Goal: Task Accomplishment & Management: Manage account settings

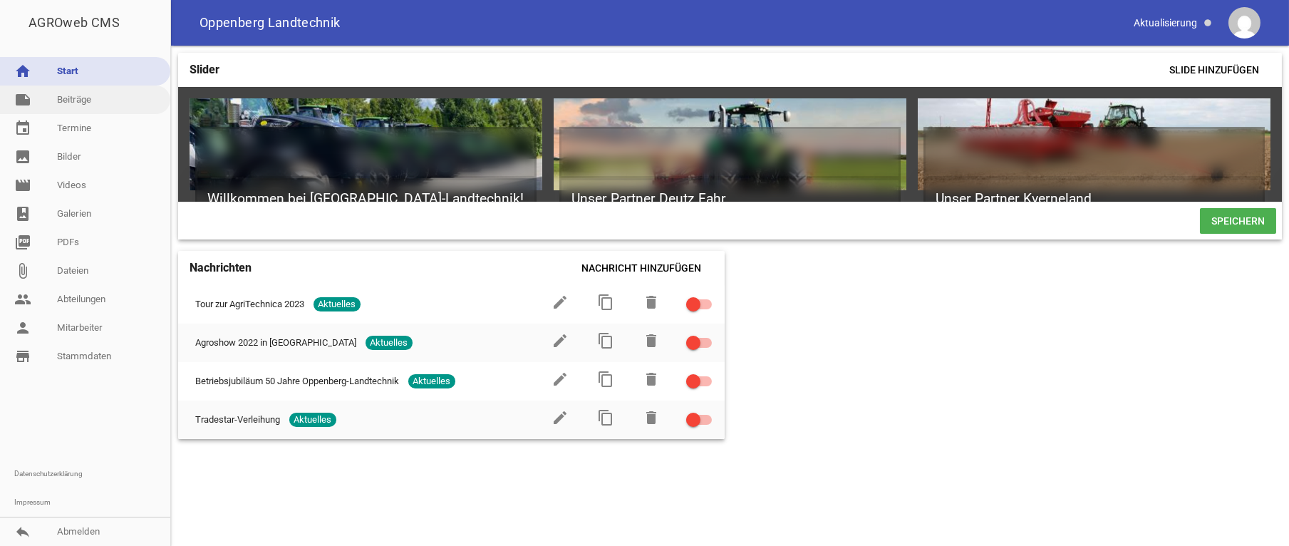
click at [81, 96] on link "note Beiträge" at bounding box center [85, 100] width 170 height 29
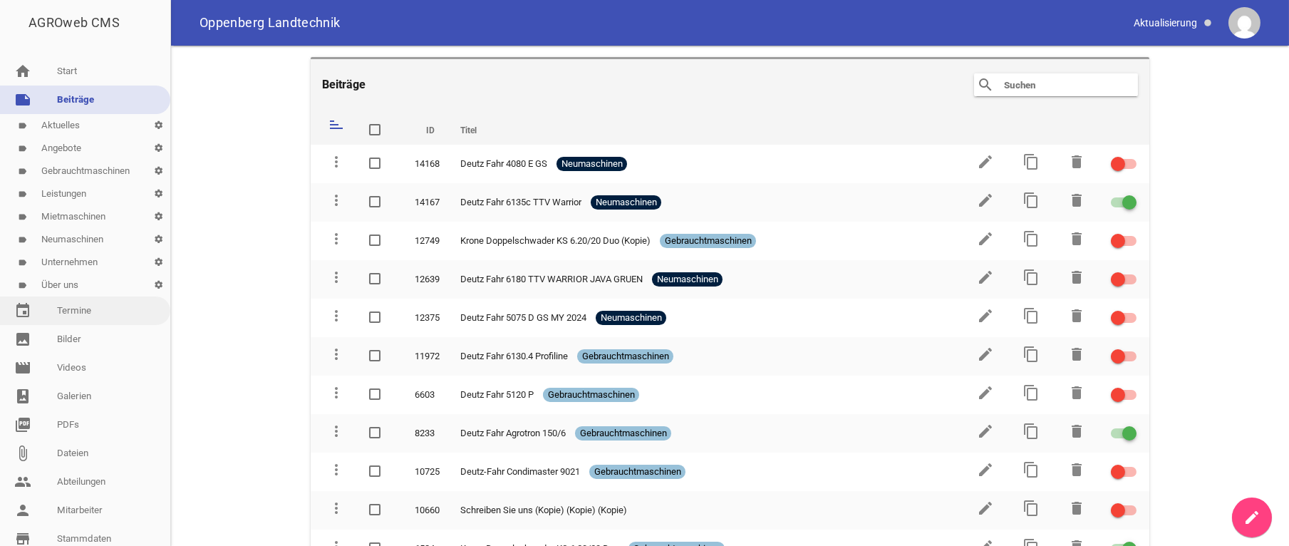
click at [73, 321] on link "event Termine" at bounding box center [85, 310] width 170 height 29
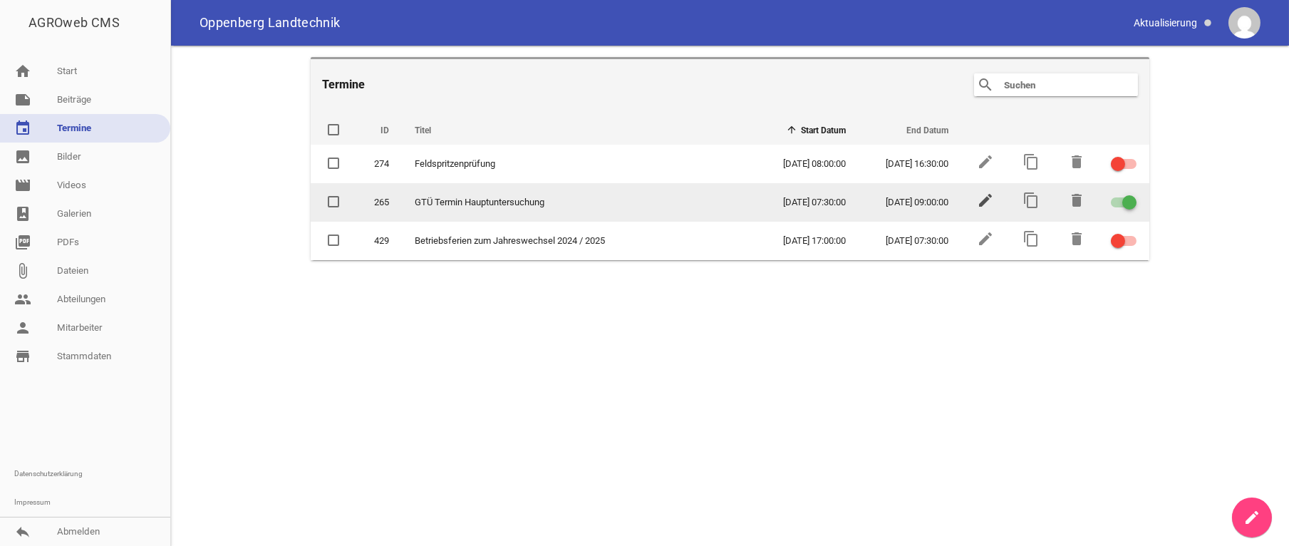
click at [988, 200] on icon "edit" at bounding box center [985, 200] width 17 height 17
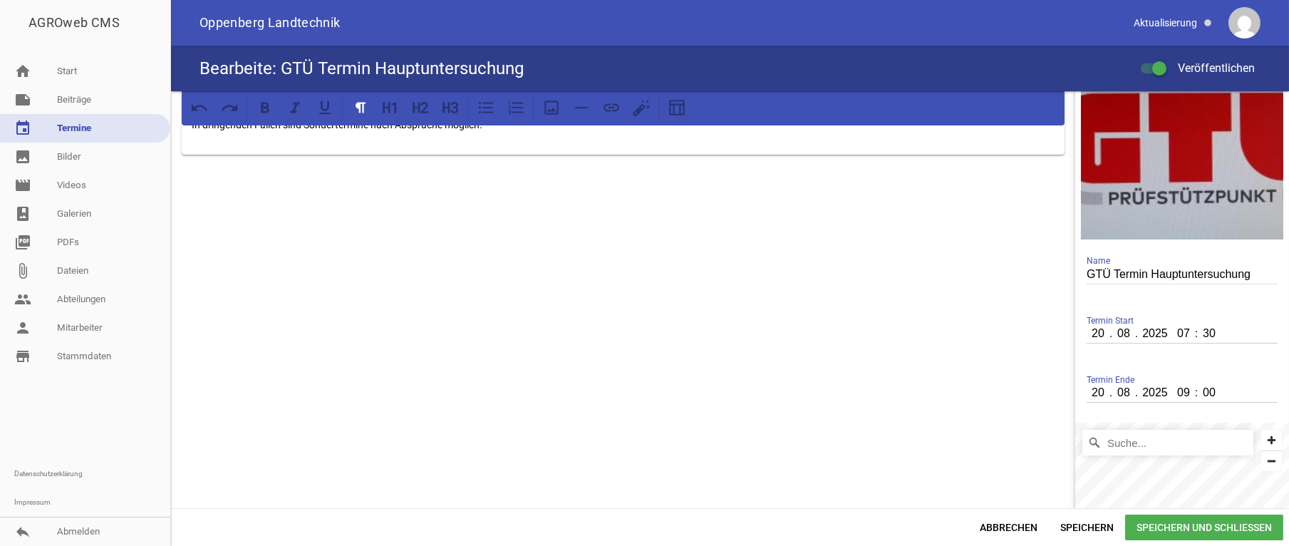
scroll to position [70, 0]
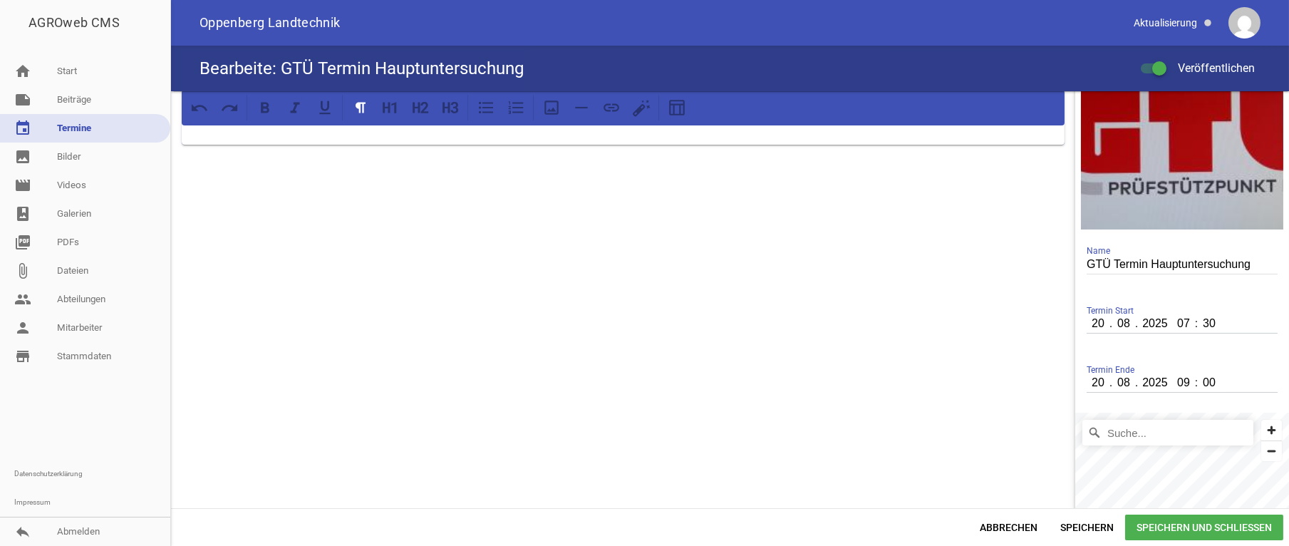
click at [1095, 326] on input "20" at bounding box center [1099, 323] width 24 height 19
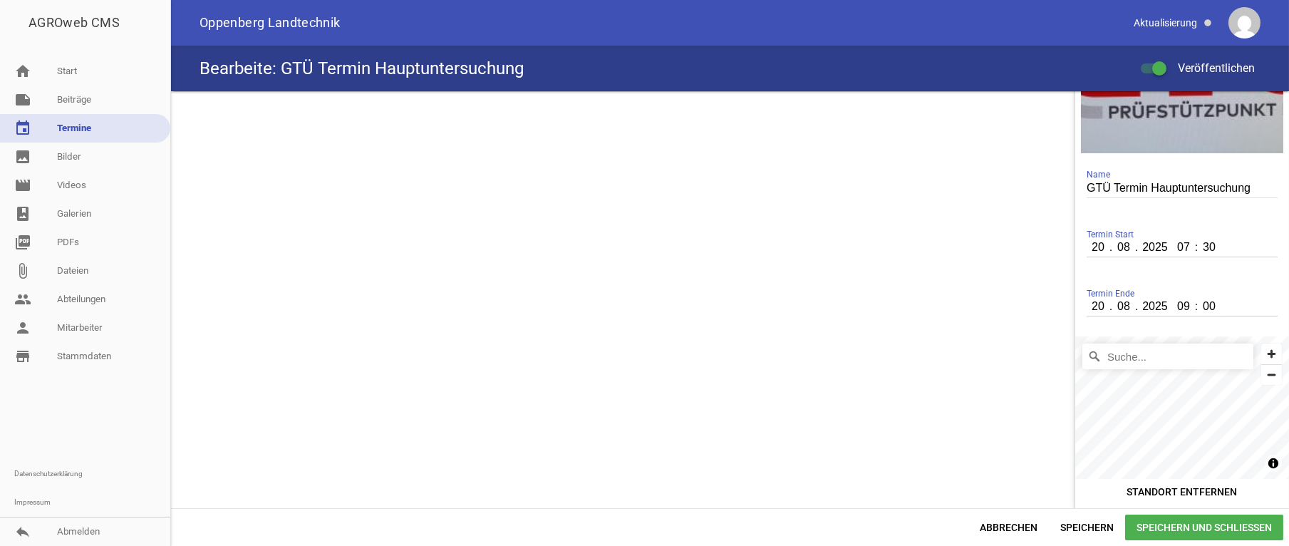
scroll to position [148, 0]
type input "17"
type input "09"
click at [1087, 304] on input "20" at bounding box center [1099, 304] width 24 height 19
type input "17"
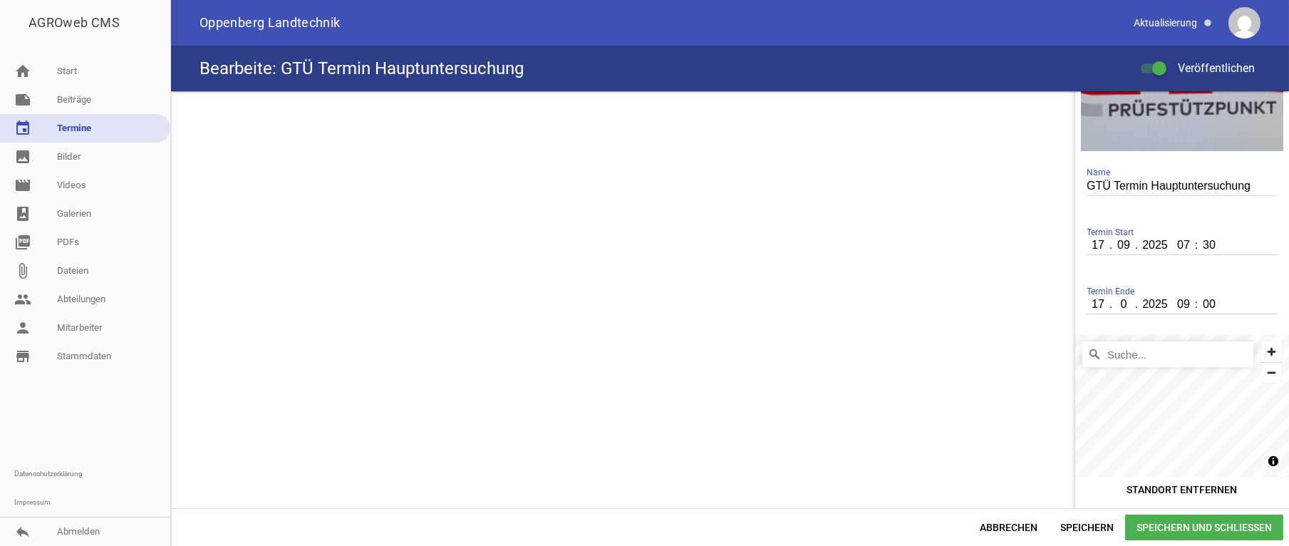
type input "09"
click at [1217, 527] on span "Speichern und Schließen" at bounding box center [1204, 528] width 158 height 26
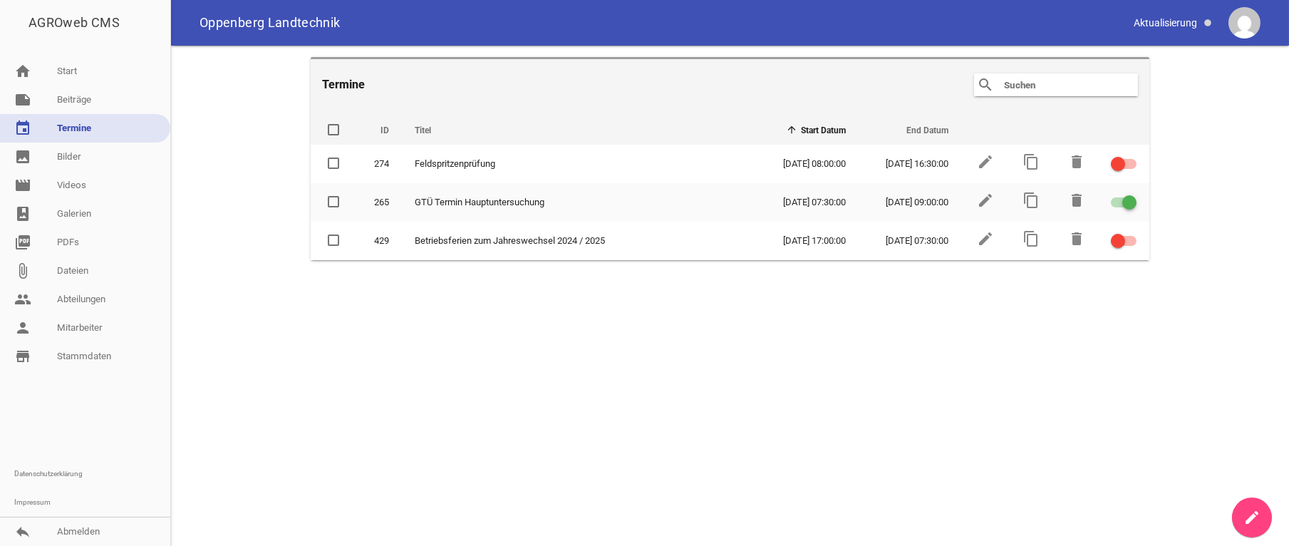
click at [941, 356] on main "Termine search clear ID Titel Start Datum End Datum delete 274 Feldspritzenprüf…" at bounding box center [730, 296] width 1118 height 500
click at [24, 73] on icon "home" at bounding box center [22, 71] width 17 height 17
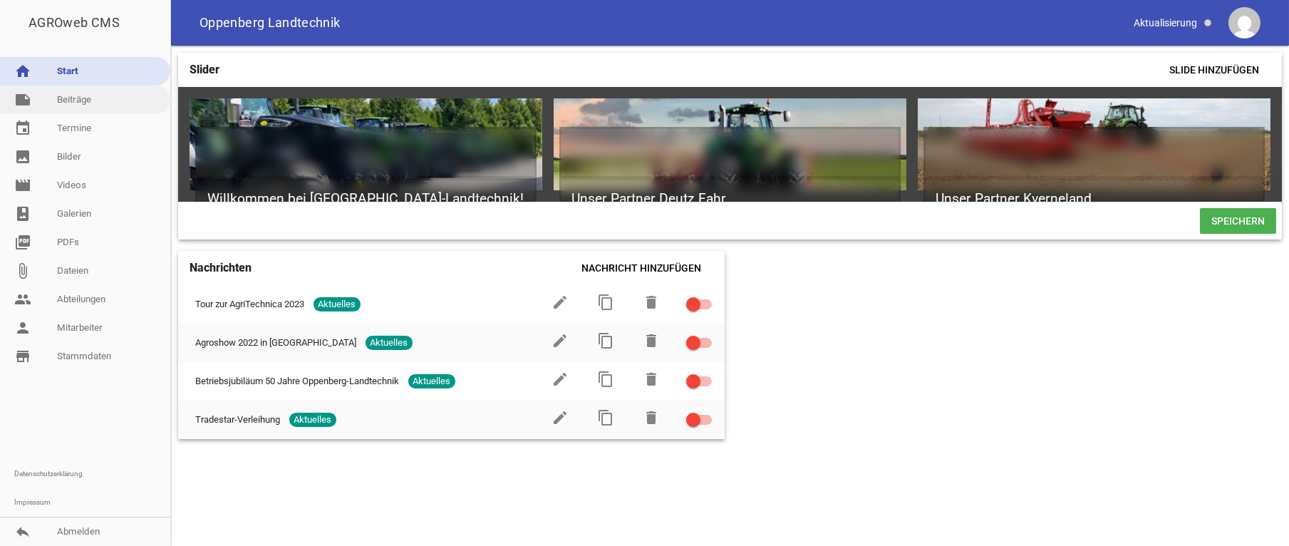
click at [62, 100] on link "note Beiträge" at bounding box center [85, 100] width 170 height 29
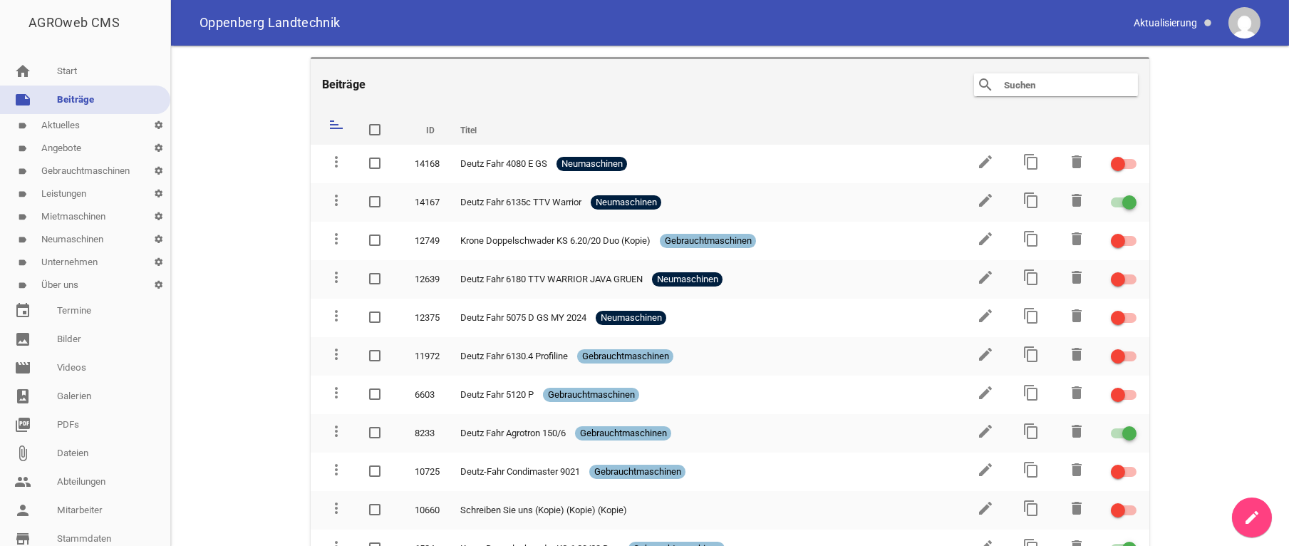
click at [41, 91] on link "note Beiträge" at bounding box center [85, 100] width 170 height 29
click at [81, 310] on link "event Termine" at bounding box center [85, 310] width 170 height 29
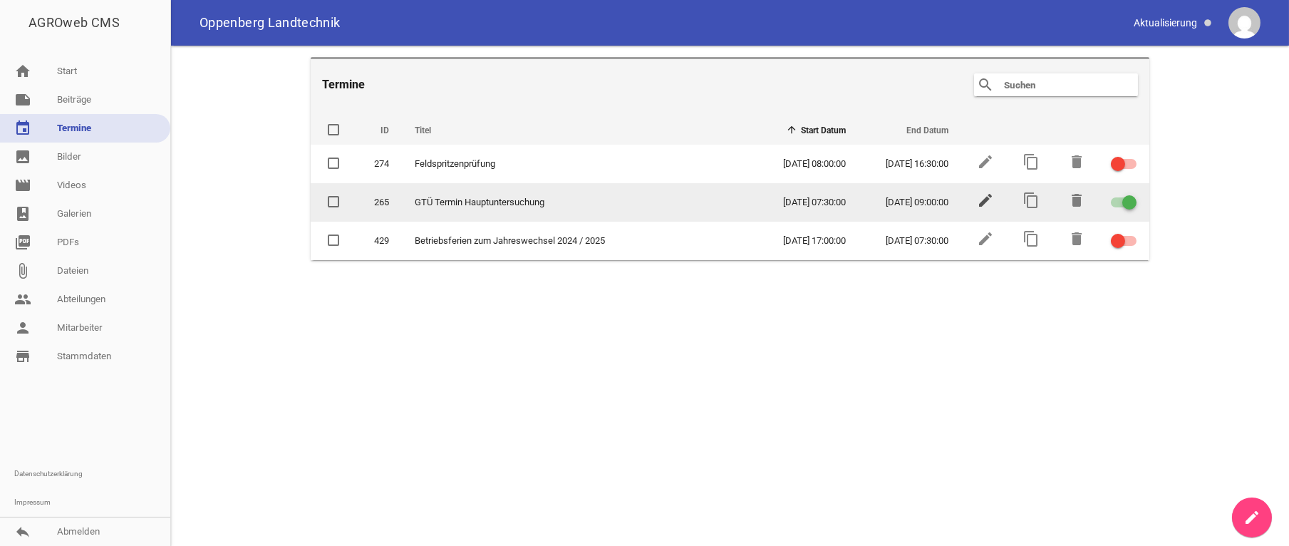
click at [981, 202] on icon "edit" at bounding box center [985, 200] width 17 height 17
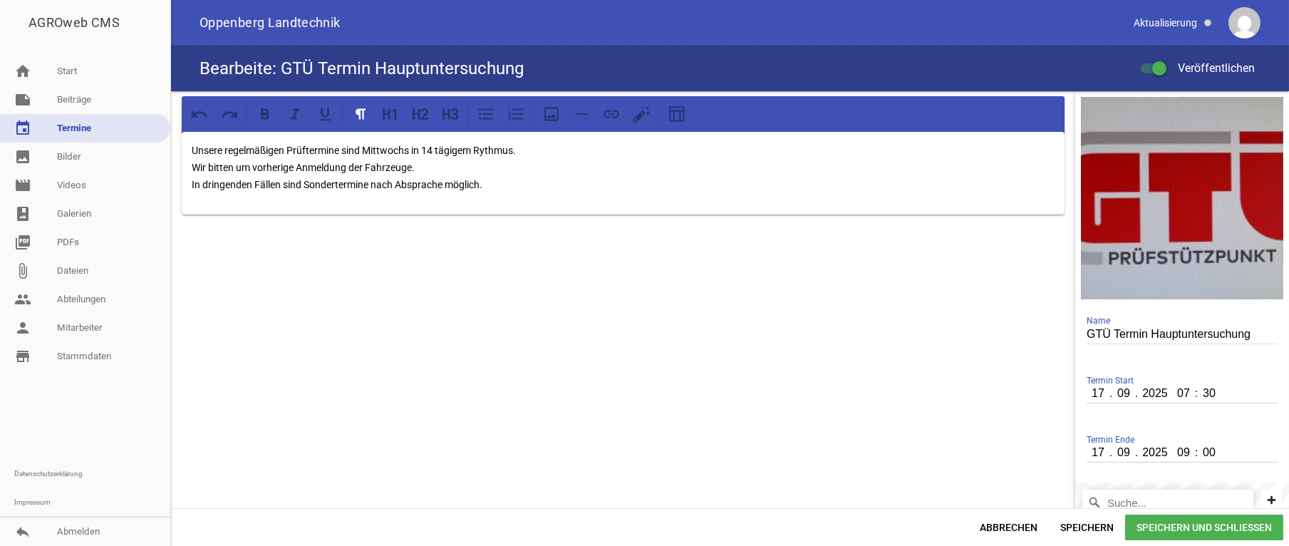
click at [1184, 529] on span "Speichern und Schließen" at bounding box center [1204, 528] width 158 height 26
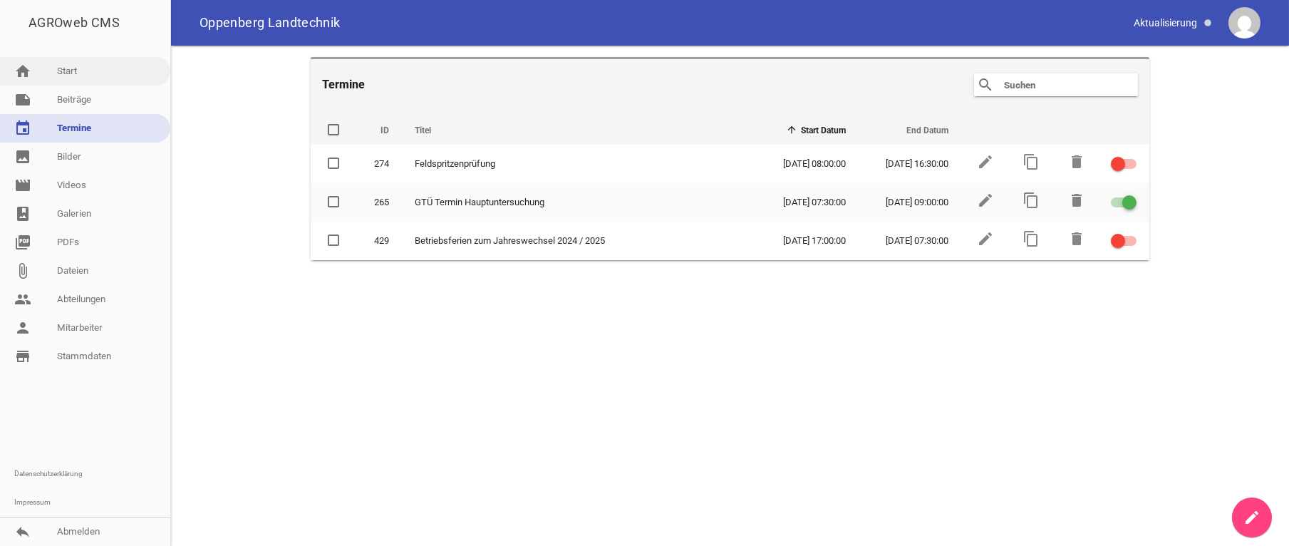
click at [73, 68] on link "home Start" at bounding box center [85, 71] width 170 height 29
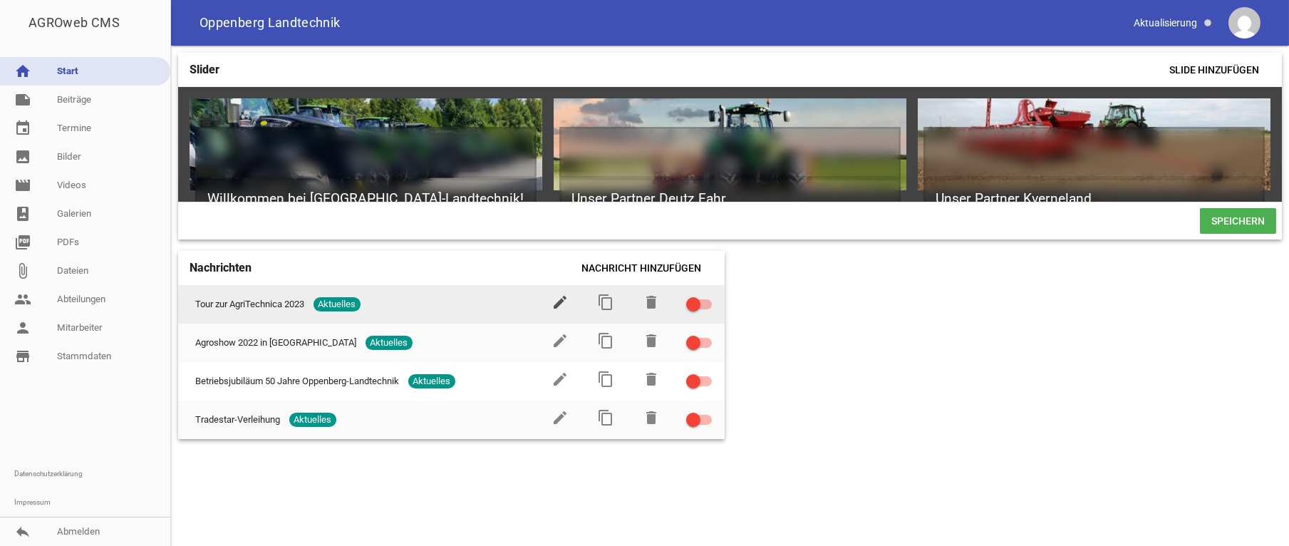
click at [558, 311] on icon "edit" at bounding box center [560, 302] width 17 height 17
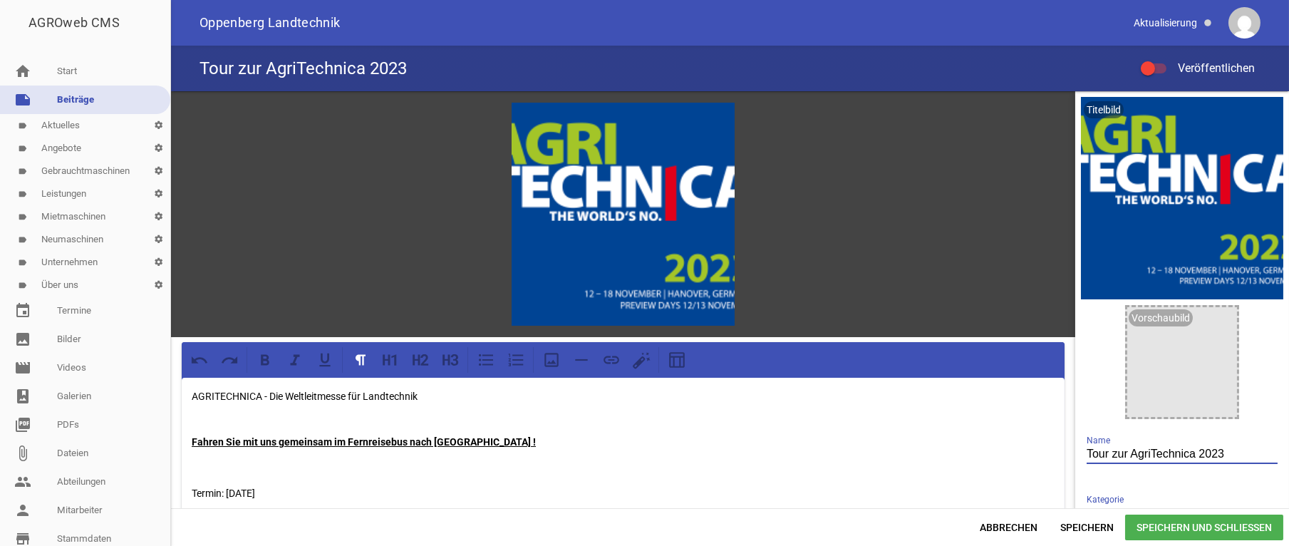
click at [1211, 453] on input "Tour zur AgriTechnica 2023" at bounding box center [1182, 454] width 191 height 19
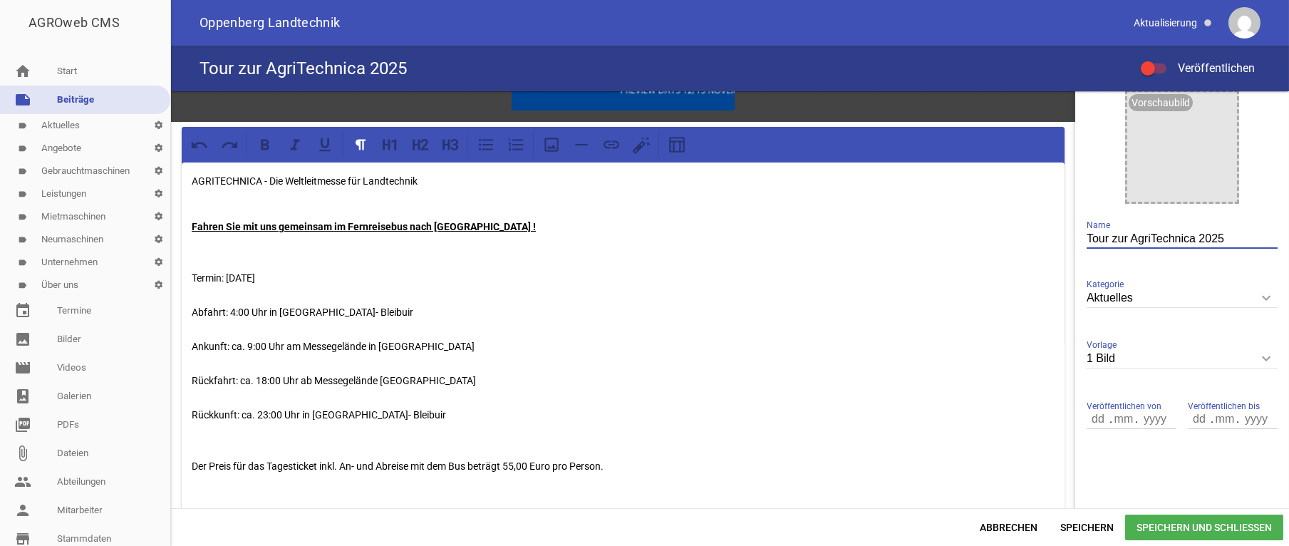
scroll to position [286, 0]
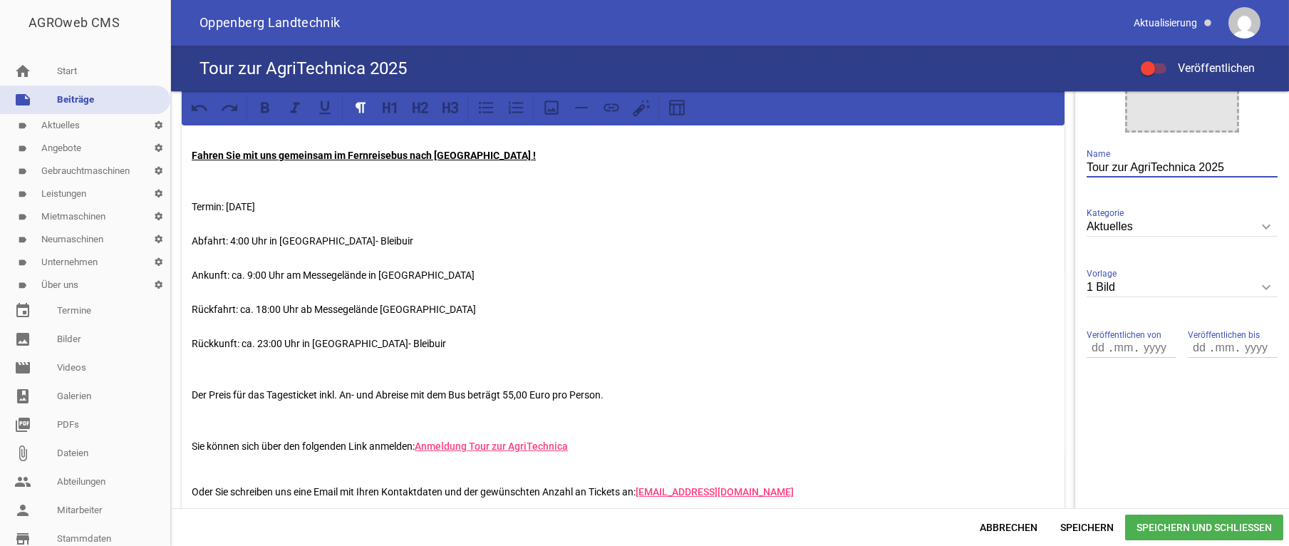
type input "Tour zur AgriTechnica 2025"
click at [307, 203] on p "Fahren Sie mit uns gemeinsam im Fernreisebus nach Hannover ! Termin: Donnerstag…" at bounding box center [623, 301] width 863 height 342
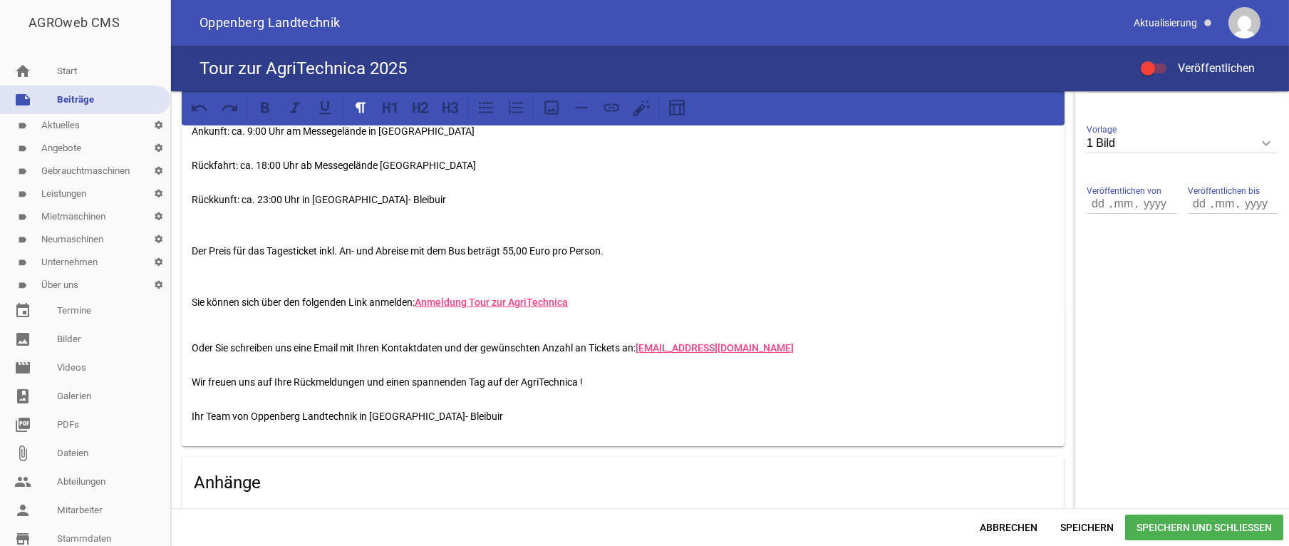
scroll to position [502, 0]
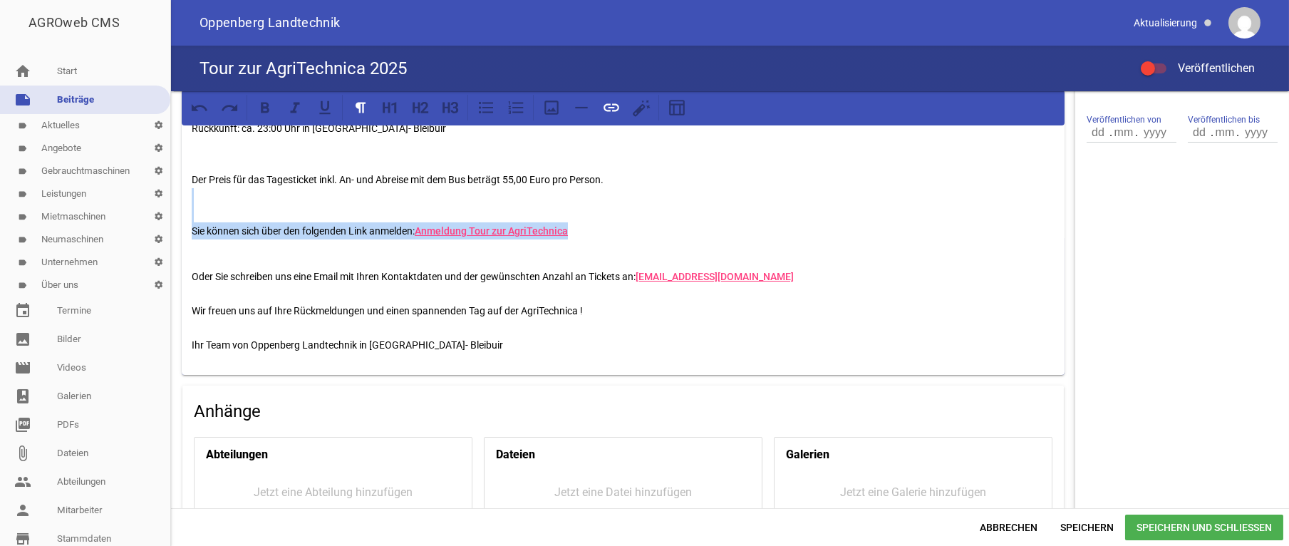
drag, startPoint x: 601, startPoint y: 229, endPoint x: 214, endPoint y: 218, distance: 386.4
click at [214, 218] on p "Fahren Sie mit uns gemeinsam im Fernreisebus nach Hannover ! Termin: Donnerstag…" at bounding box center [623, 85] width 863 height 342
click at [633, 231] on p "Fahren Sie mit uns gemeinsam im Fernreisebus nach Hannover ! Termin: Donnerstag…" at bounding box center [623, 85] width 863 height 342
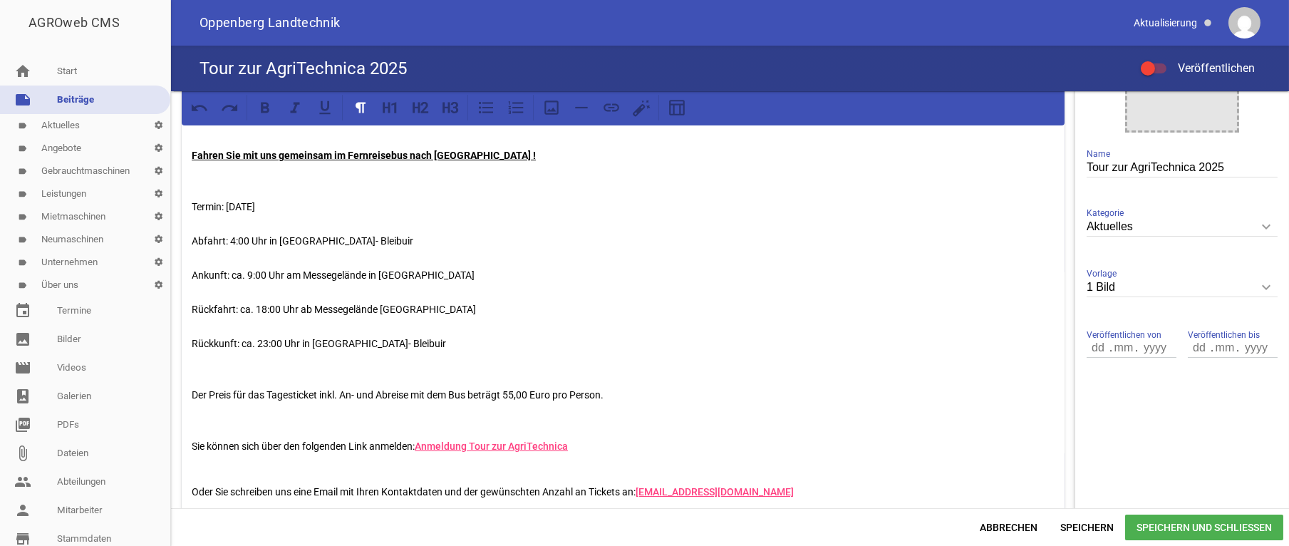
scroll to position [215, 0]
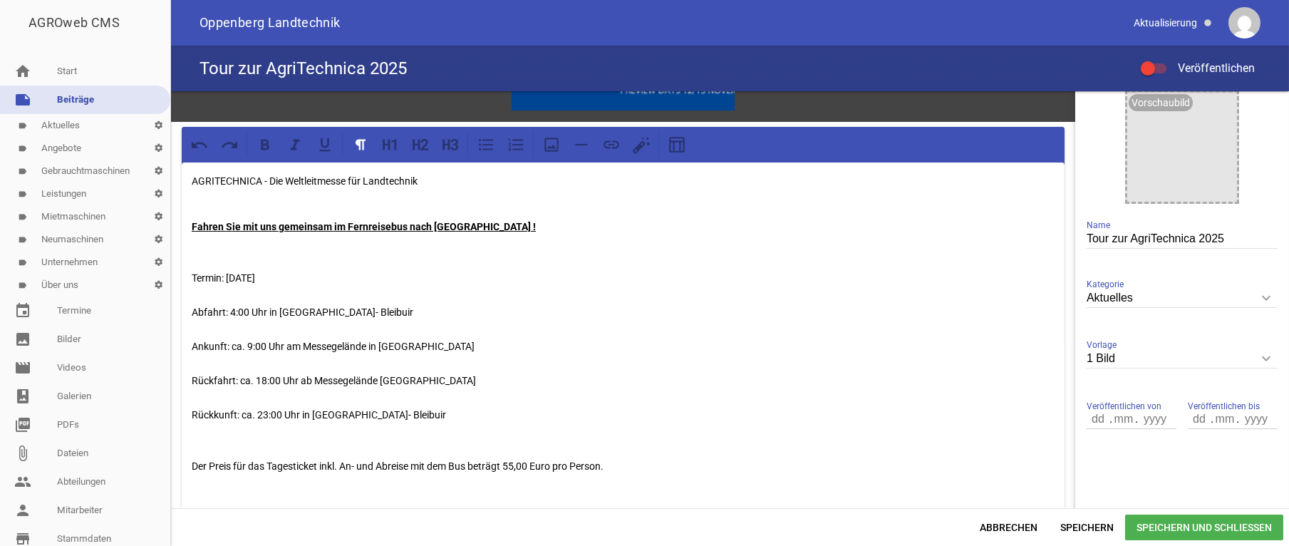
click at [426, 283] on p "Fahren Sie mit uns gemeinsam im Fernreisebus nach Hannover ! Termin: Donnerstag…" at bounding box center [623, 372] width 863 height 342
click at [1198, 526] on span "Speichern und Schließen" at bounding box center [1204, 528] width 158 height 26
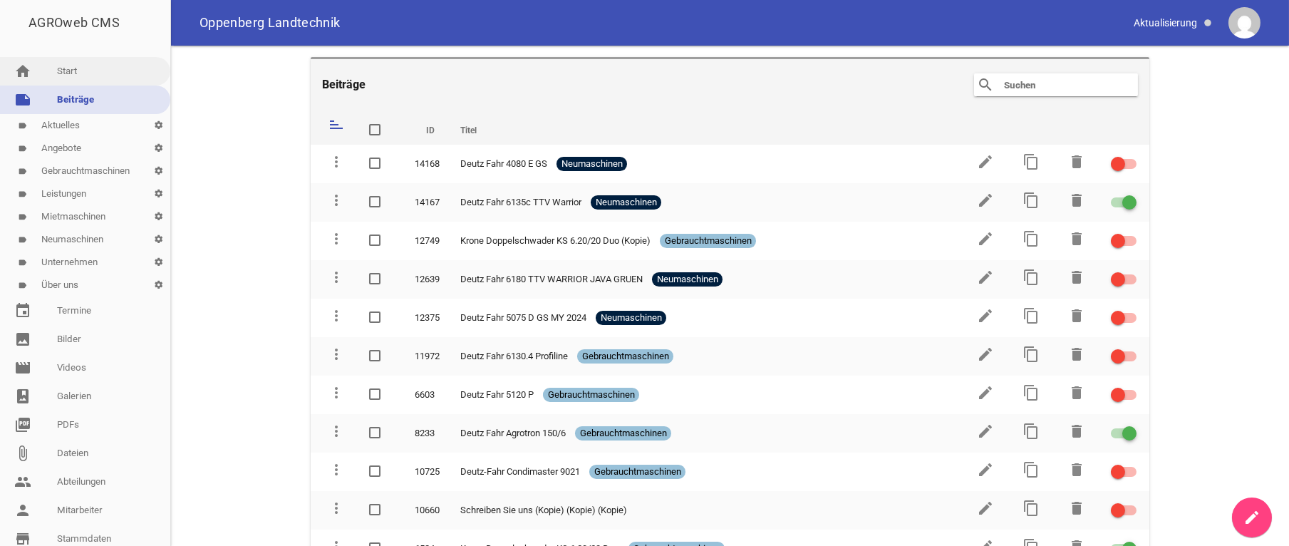
click at [62, 73] on link "home Start" at bounding box center [85, 71] width 170 height 29
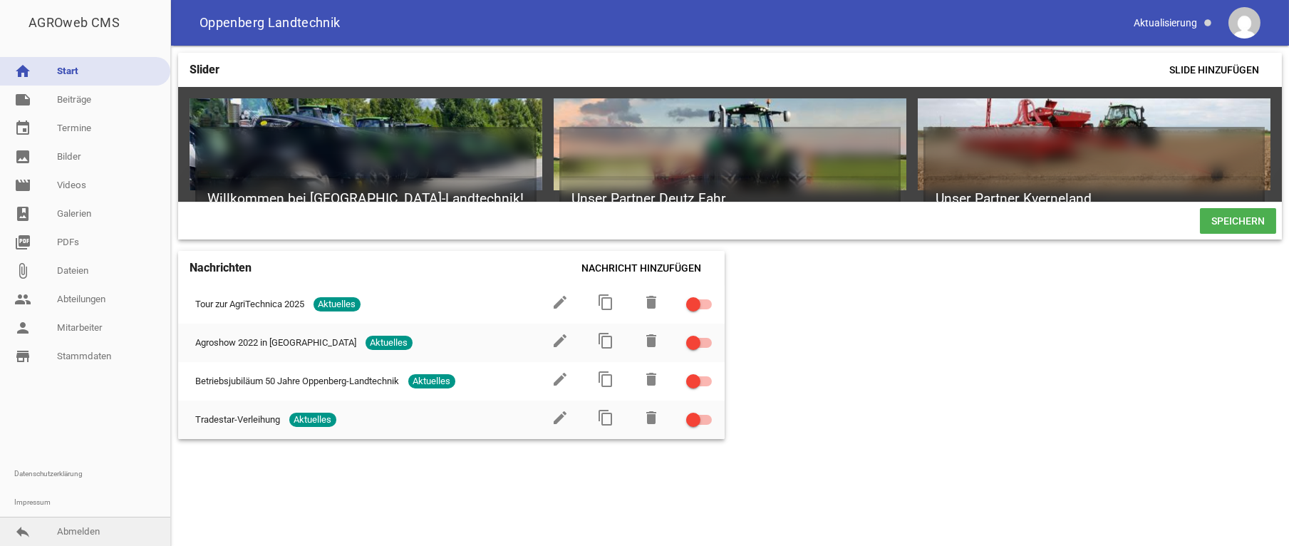
click at [78, 535] on link "reply Abmelden" at bounding box center [85, 531] width 170 height 29
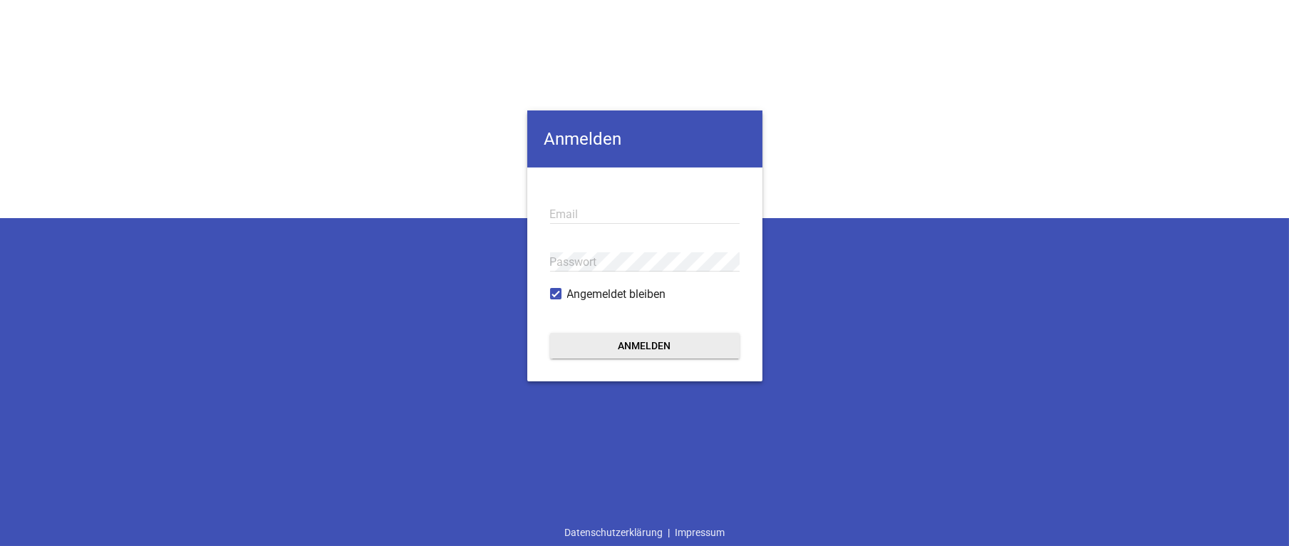
type input "b.langen@oppenberg-landtechnik.de"
